Goal: Navigation & Orientation: Find specific page/section

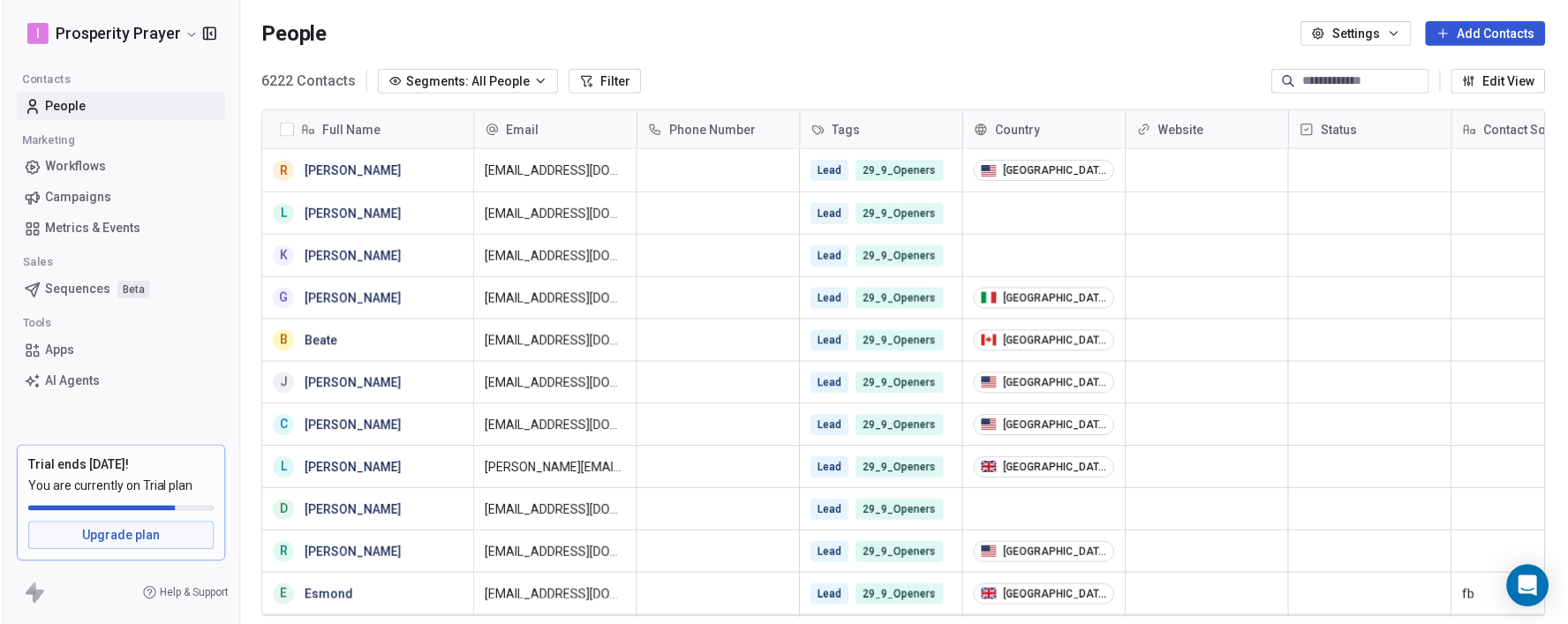
scroll to position [536, 1316]
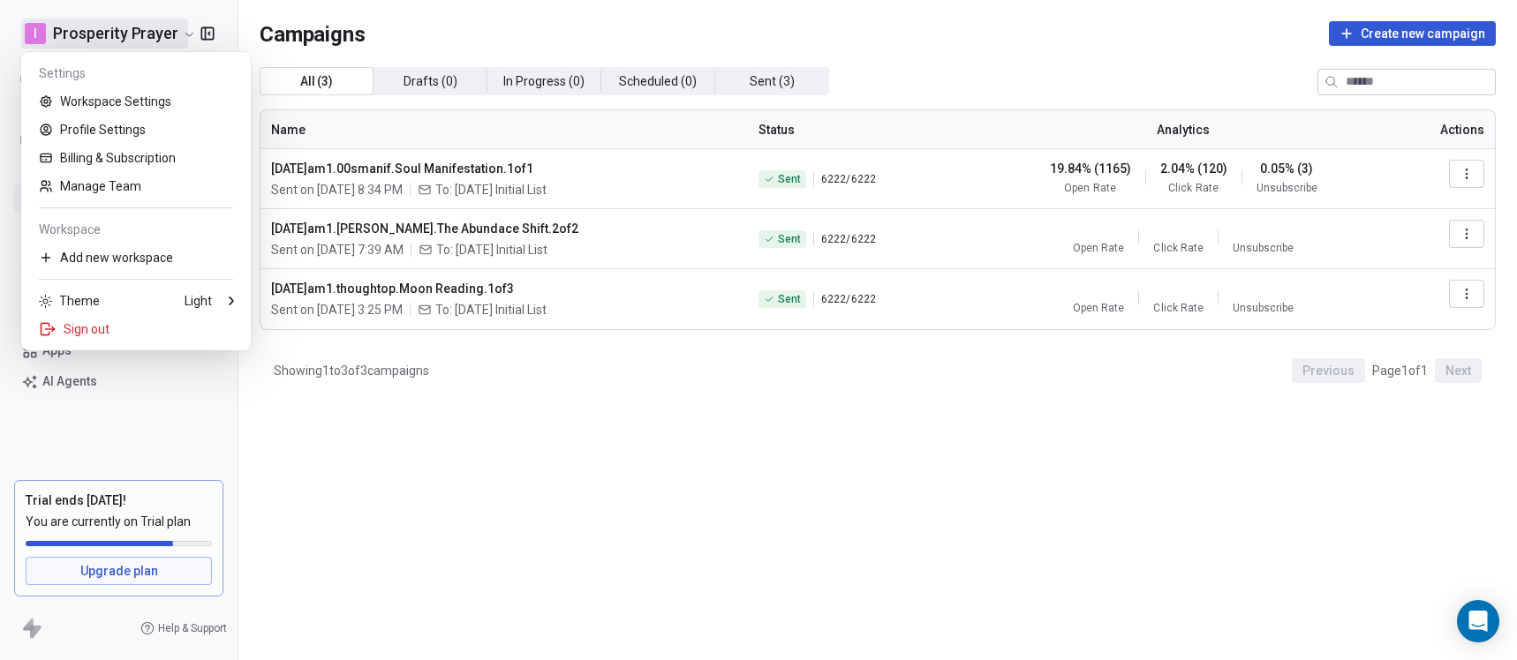
click at [177, 32] on html "I Prosperity Prayer Contacts People Marketing Workflows Campaigns Metrics & Eve…" at bounding box center [758, 330] width 1517 height 660
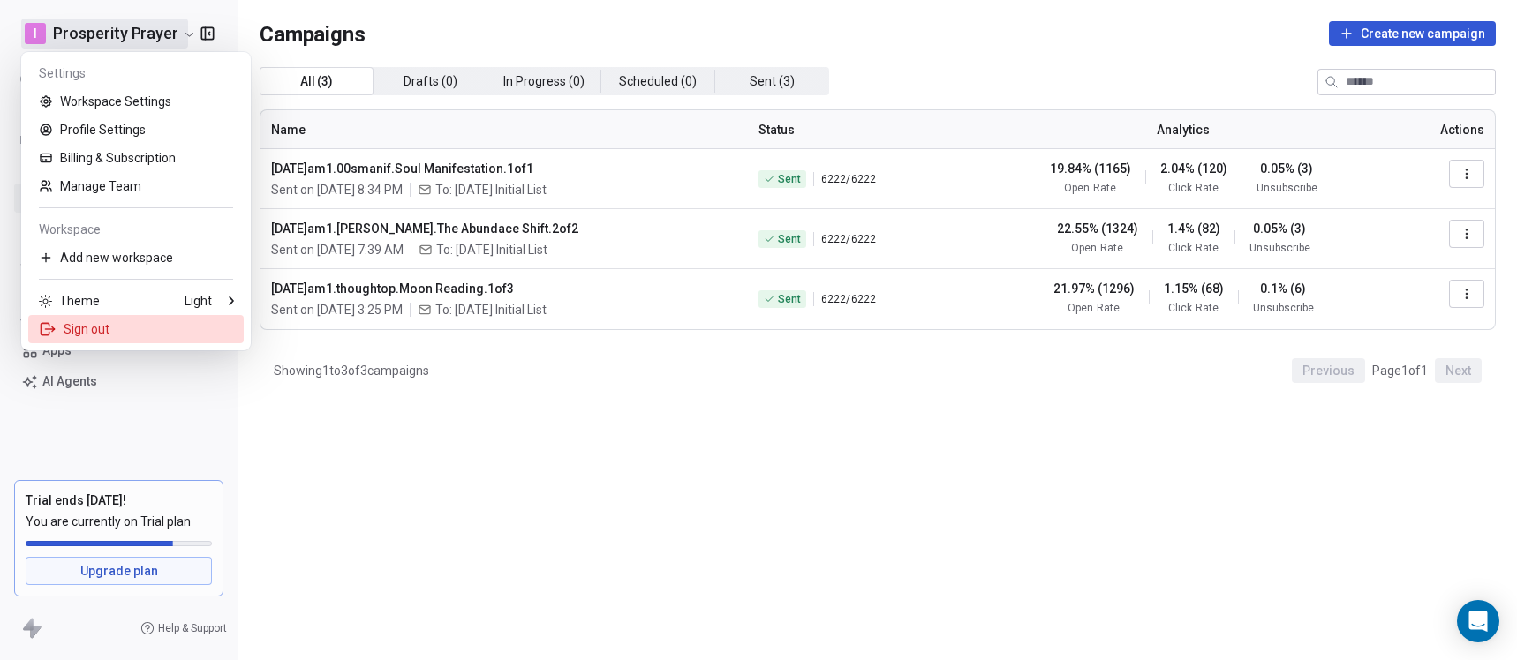
click at [126, 328] on div "Sign out" at bounding box center [135, 329] width 215 height 28
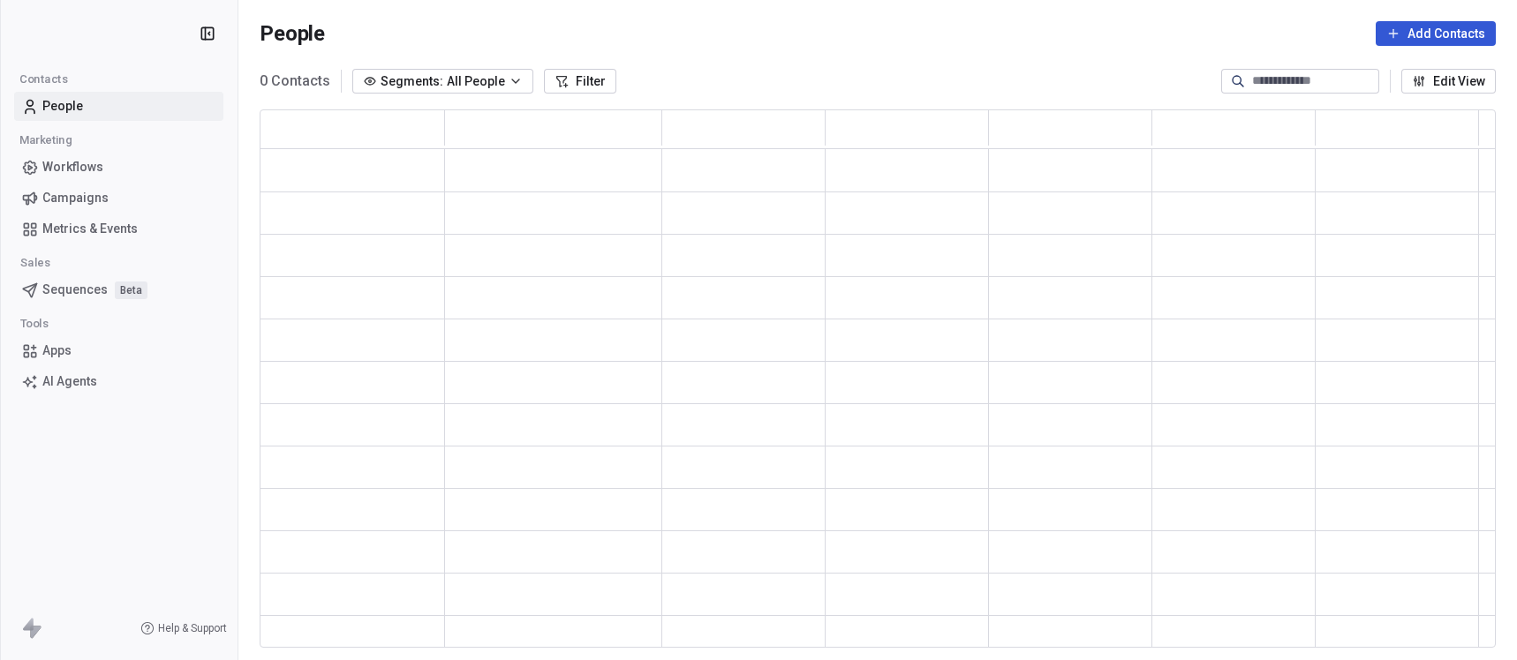
scroll to position [525, 1223]
